Goal: Information Seeking & Learning: Learn about a topic

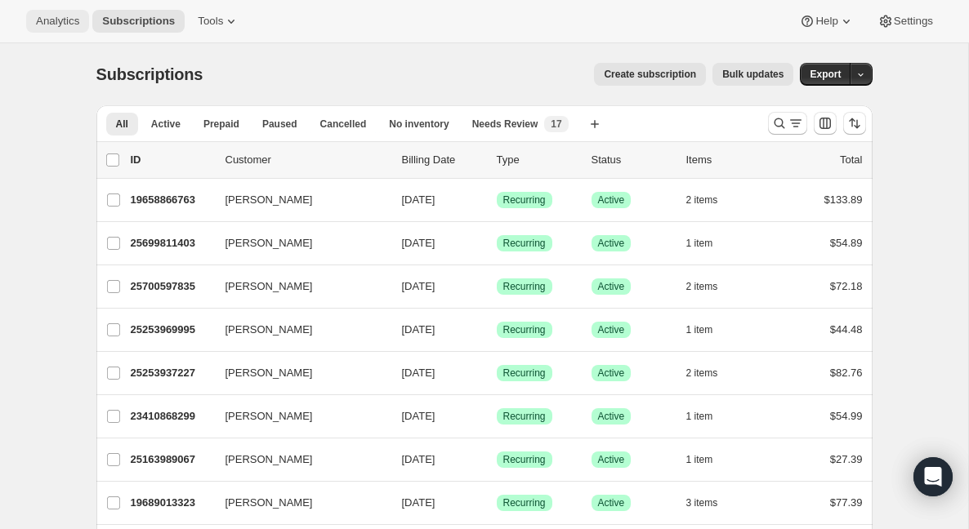
click at [63, 20] on span "Analytics" at bounding box center [57, 21] width 43 height 13
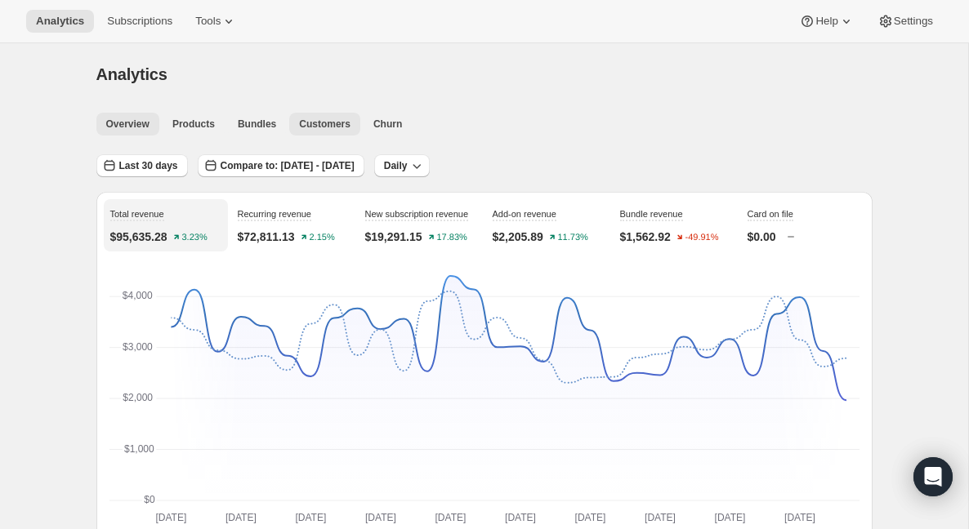
click at [331, 133] on button "Customers" at bounding box center [324, 124] width 71 height 23
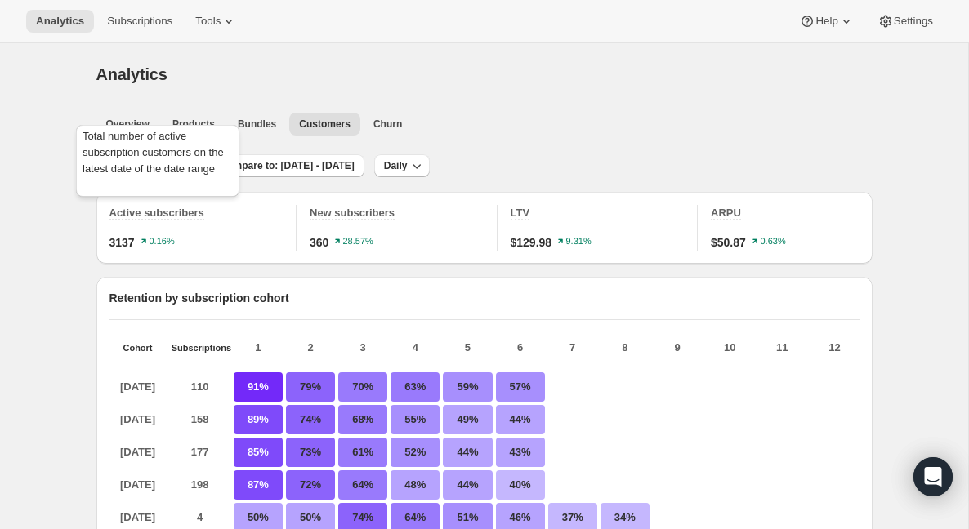
click at [150, 212] on span "Active subscribers" at bounding box center [156, 213] width 95 height 12
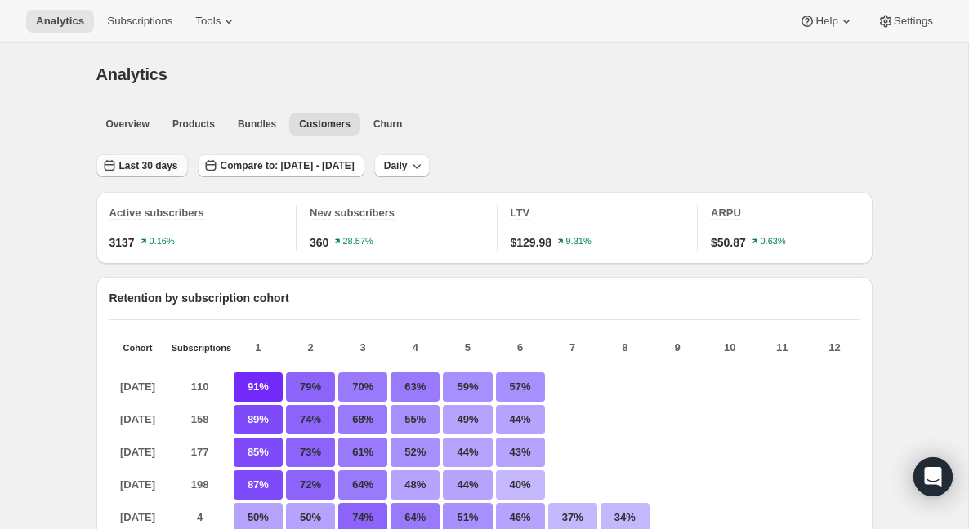
click at [139, 163] on span "Last 30 days" at bounding box center [148, 165] width 59 height 13
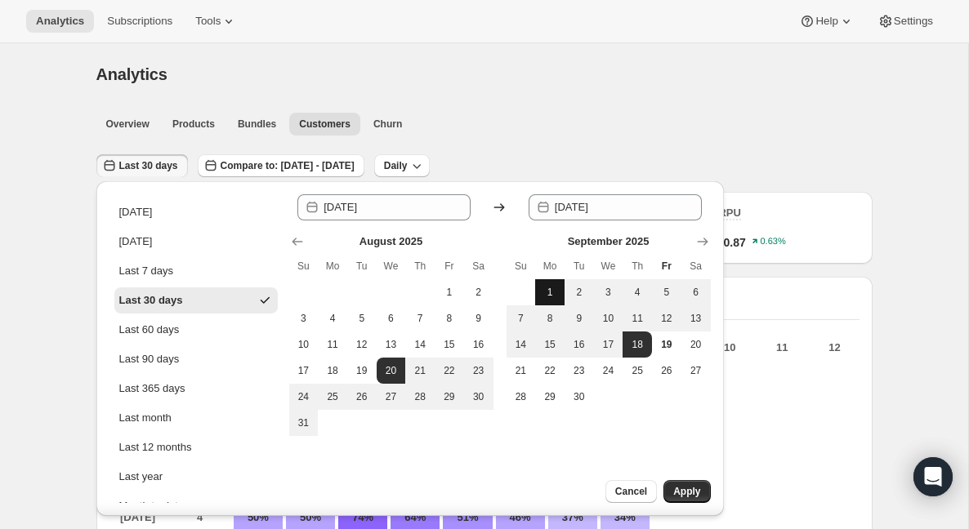
click at [553, 293] on span "1" at bounding box center [550, 292] width 16 height 13
type input "[DATE]"
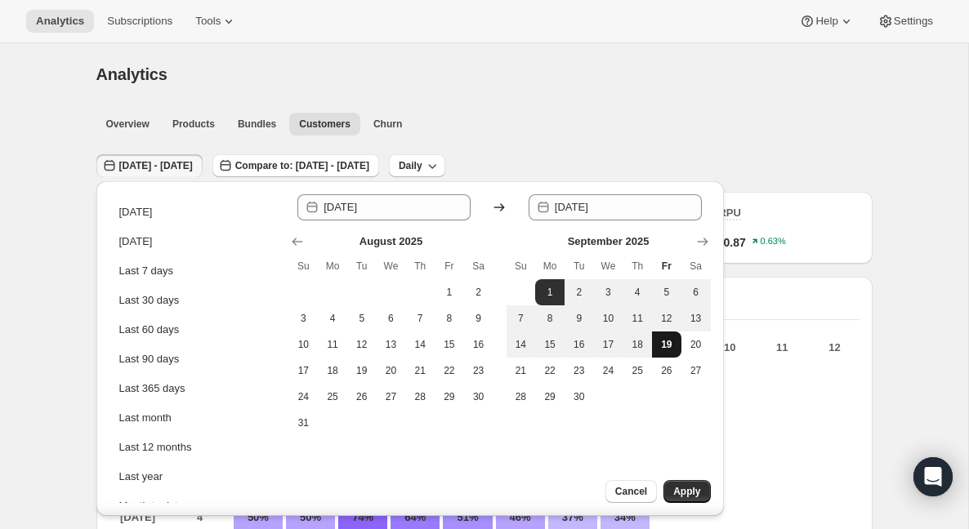
click at [664, 344] on span "19" at bounding box center [667, 344] width 16 height 13
type input "[DATE]"
click at [681, 496] on span "Apply" at bounding box center [686, 491] width 27 height 13
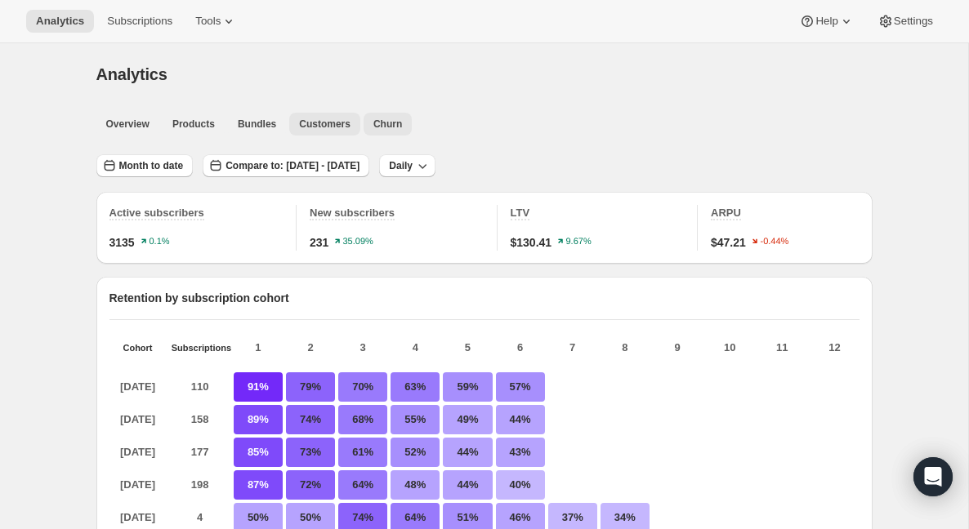
click at [401, 124] on span "Churn" at bounding box center [387, 124] width 29 height 13
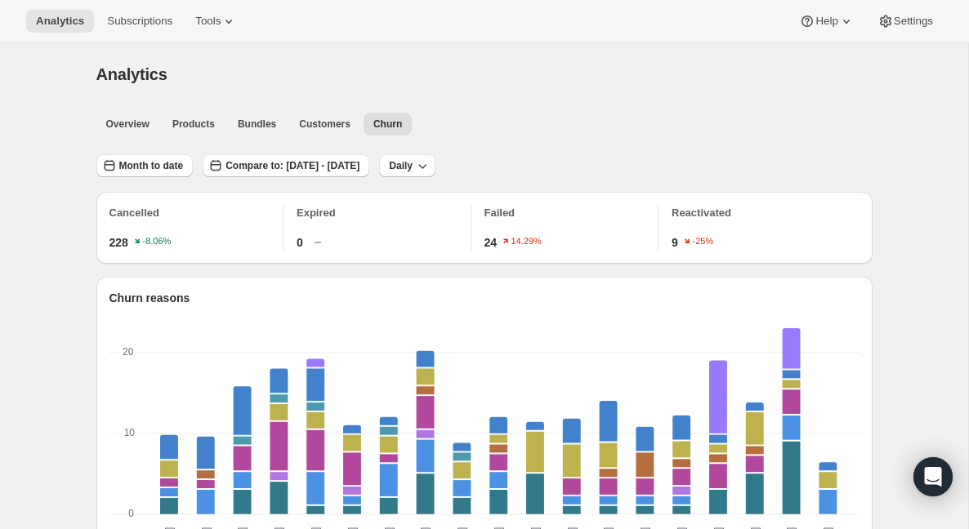
scroll to position [8, 0]
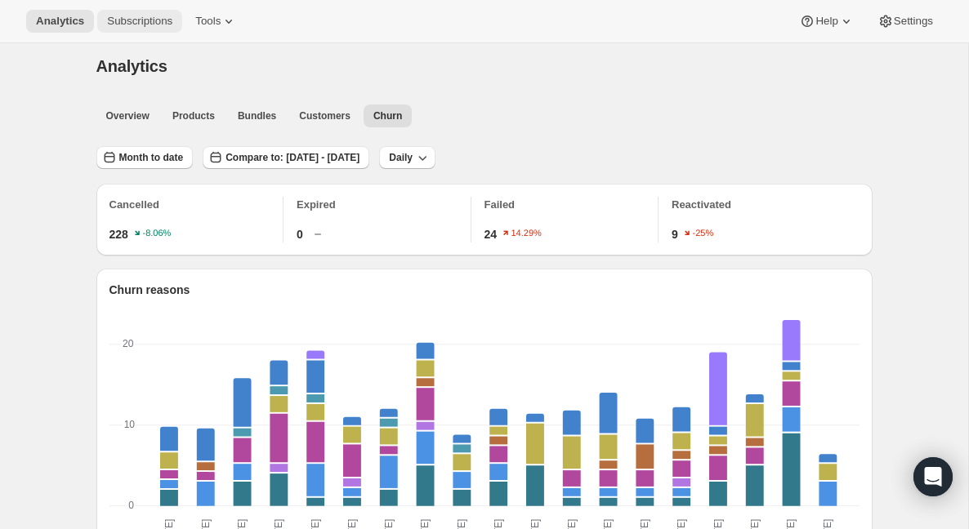
click at [148, 15] on span "Subscriptions" at bounding box center [139, 21] width 65 height 13
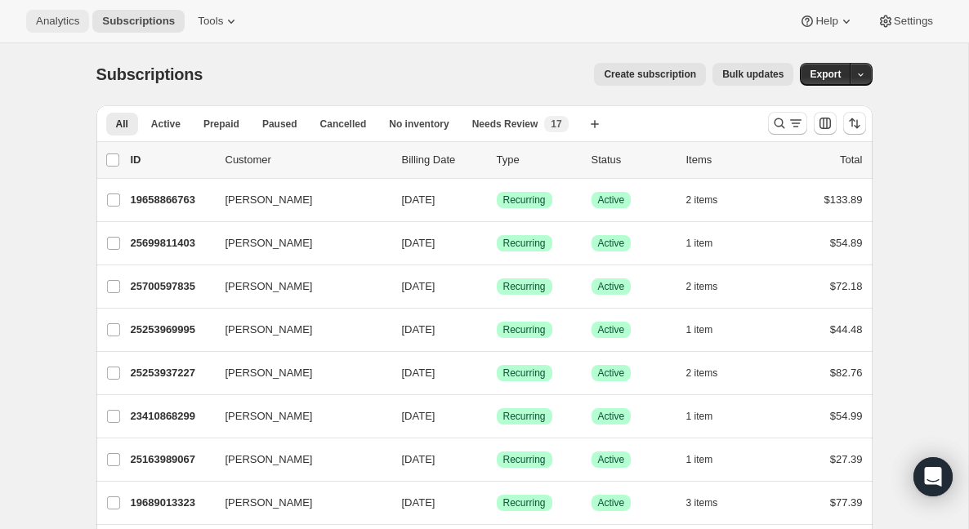
click at [71, 20] on span "Analytics" at bounding box center [57, 21] width 43 height 13
